Goal: Task Accomplishment & Management: Manage account settings

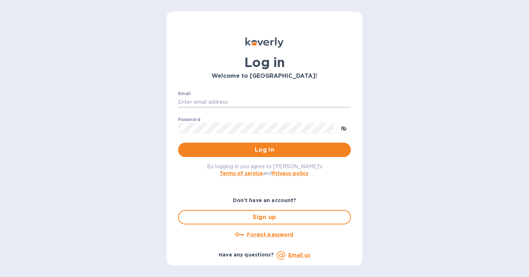
click at [207, 100] on input "Email" at bounding box center [264, 102] width 173 height 11
type input "[EMAIL_ADDRESS][DOMAIN_NAME]"
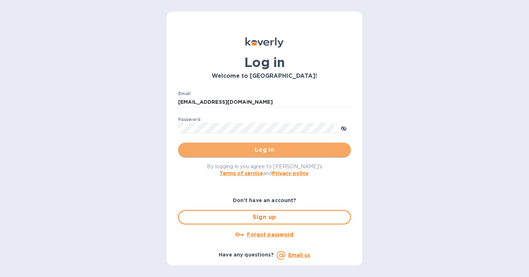
click at [252, 156] on button "Log in" at bounding box center [264, 149] width 173 height 14
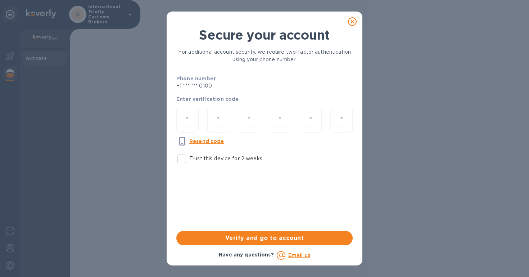
click at [176, 117] on div at bounding box center [187, 121] width 31 height 36
click at [185, 120] on input "number" at bounding box center [187, 119] width 10 height 13
click at [185, 155] on input "Trust this device for 2 weeks" at bounding box center [181, 158] width 15 height 15
checkbox input "true"
click at [190, 130] on div at bounding box center [187, 120] width 22 height 26
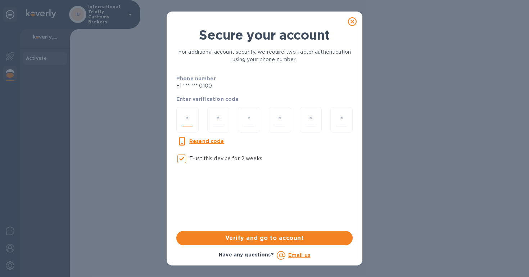
type input "3"
type input "9"
type input "7"
type input "0"
type input "4"
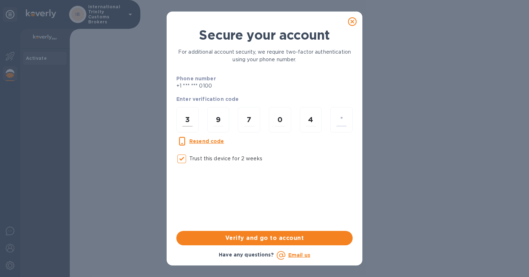
type input "3"
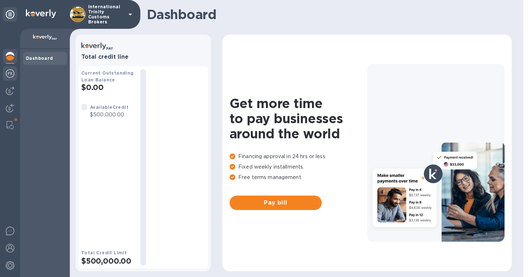
click at [10, 76] on img at bounding box center [10, 73] width 9 height 9
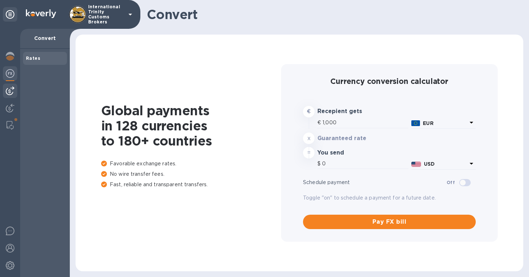
click at [13, 95] on div at bounding box center [10, 90] width 14 height 14
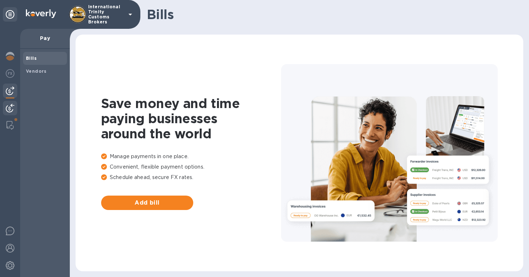
click at [8, 115] on div at bounding box center [10, 109] width 14 height 16
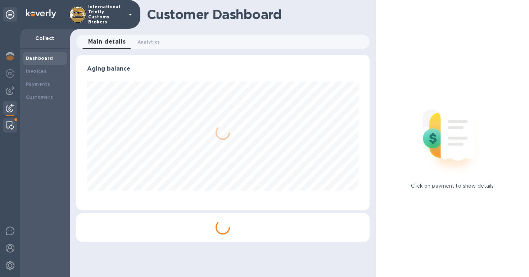
scroll to position [155, 293]
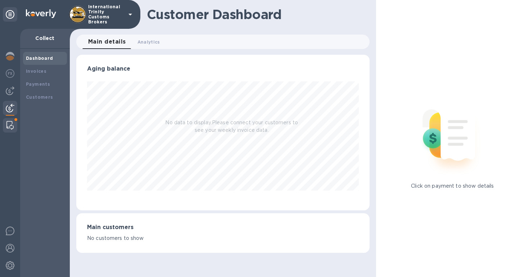
click at [6, 126] on img at bounding box center [9, 125] width 7 height 9
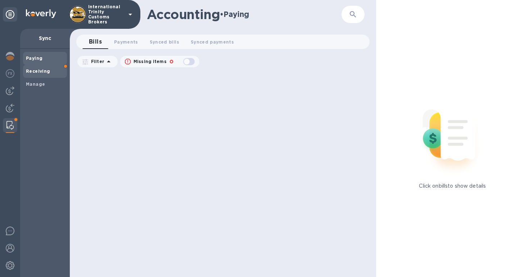
click at [59, 71] on span "Receiving" at bounding box center [45, 71] width 38 height 7
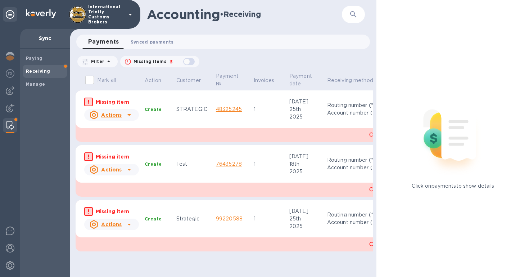
click at [136, 39] on span "Synced payments 0" at bounding box center [152, 42] width 43 height 8
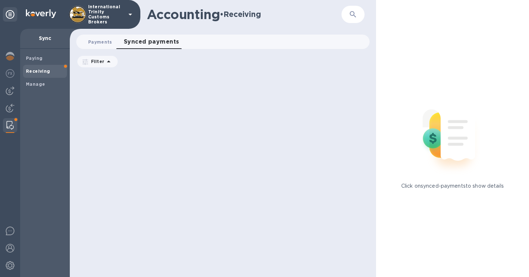
click at [105, 45] on span "Payments 0" at bounding box center [100, 42] width 24 height 8
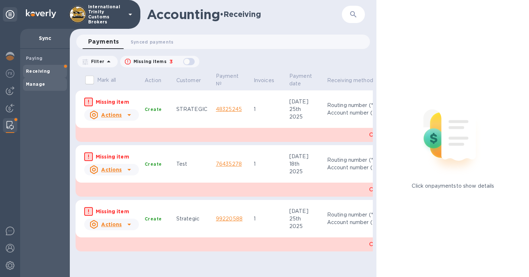
click at [36, 84] on b "Manage" at bounding box center [35, 83] width 19 height 5
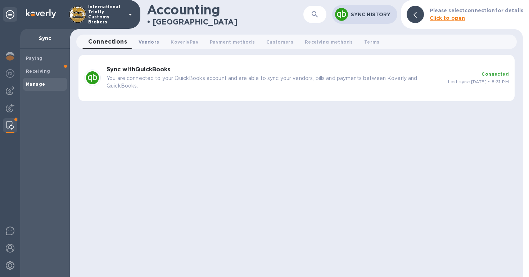
click at [139, 41] on span "Vendors 0" at bounding box center [149, 42] width 21 height 8
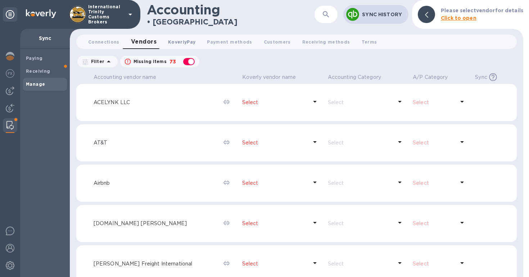
click at [173, 48] on button "KoverlyPay 0" at bounding box center [181, 42] width 39 height 14
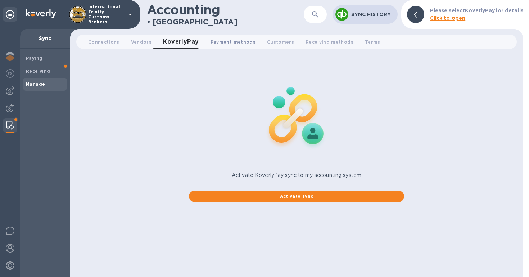
click at [226, 45] on button "Payment methods 0" at bounding box center [233, 42] width 56 height 14
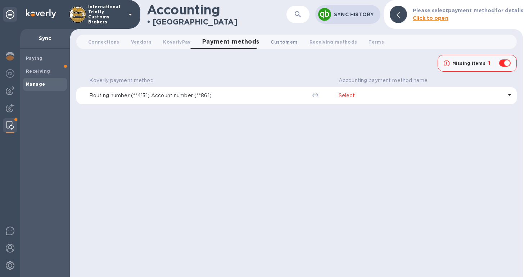
click at [271, 38] on span "Customers 0" at bounding box center [284, 42] width 27 height 8
